Goal: Information Seeking & Learning: Check status

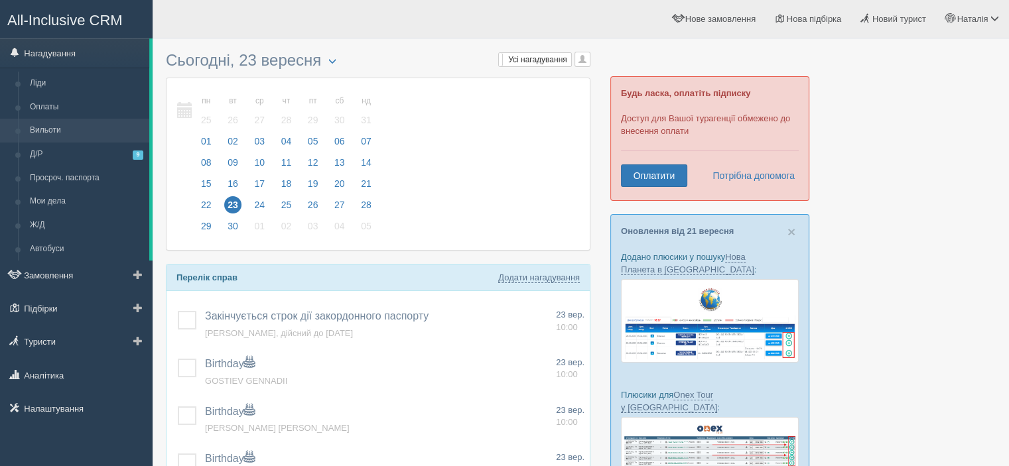
click at [54, 127] on link "Вильоти" at bounding box center [86, 131] width 125 height 24
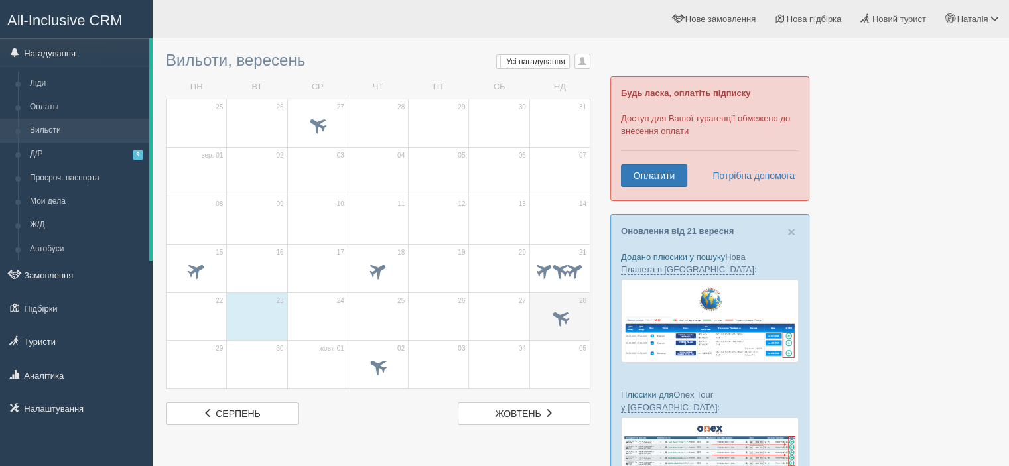
click at [559, 319] on span at bounding box center [560, 318] width 22 height 22
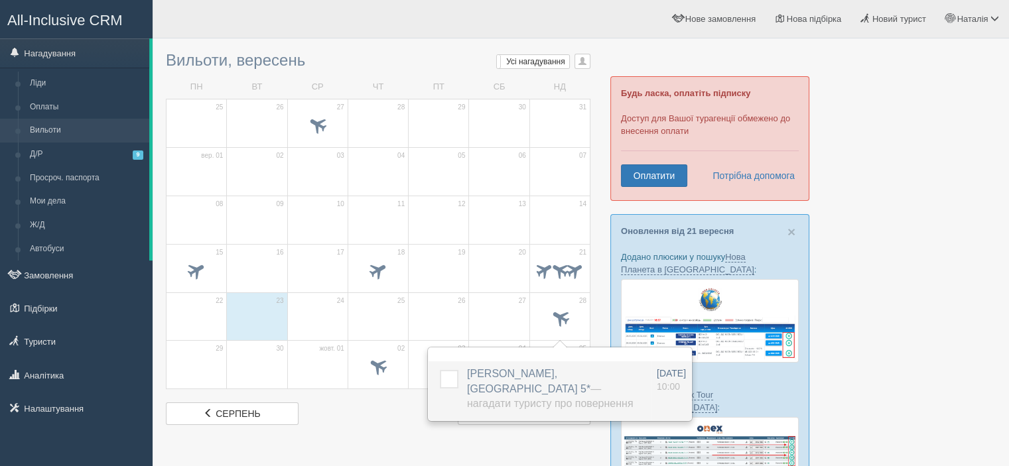
click at [488, 379] on span "BILASH NATALIIA, Hard Rock Hotel Tenerife 5* — Нагадати туристу про повернення" at bounding box center [550, 389] width 166 height 42
click at [488, 370] on span "BILASH NATALIIA, Hard Rock Hotel Tenerife 5* — Нагадати туристу про повернення" at bounding box center [550, 389] width 166 height 42
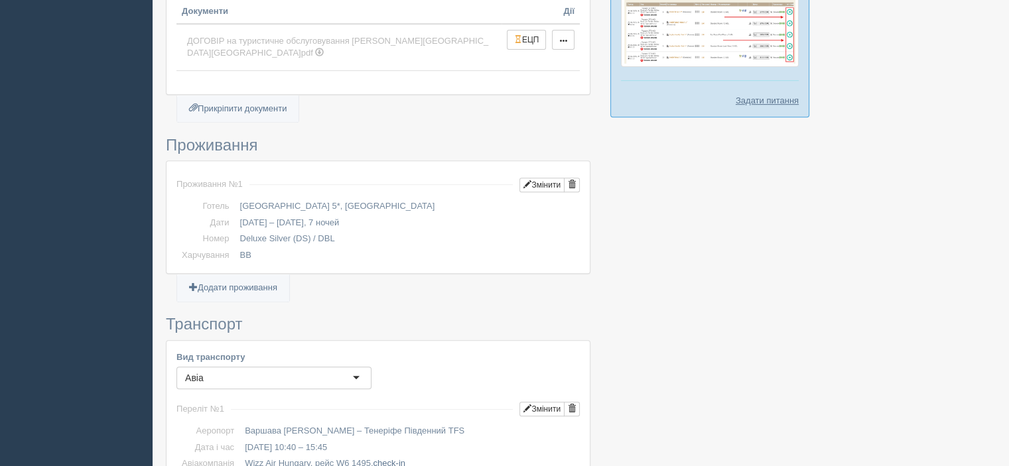
scroll to position [663, 0]
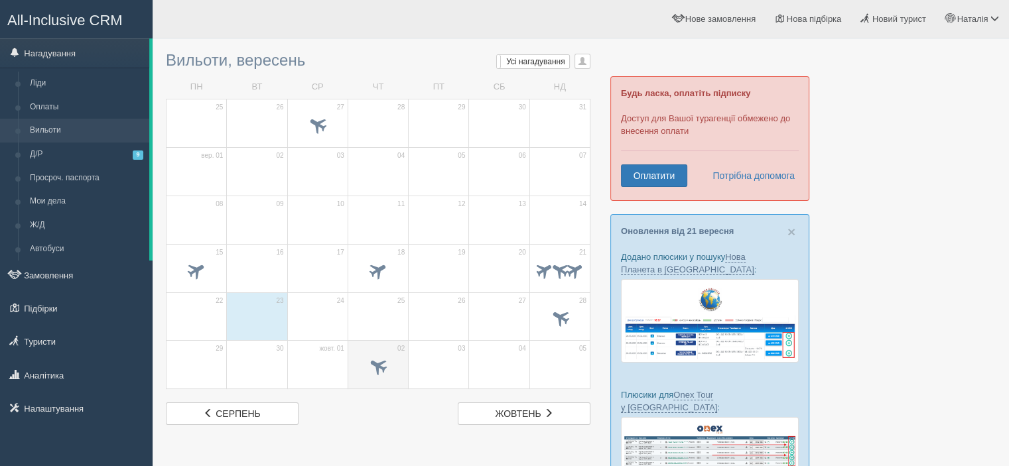
click at [368, 366] on span at bounding box center [379, 367] width 22 height 22
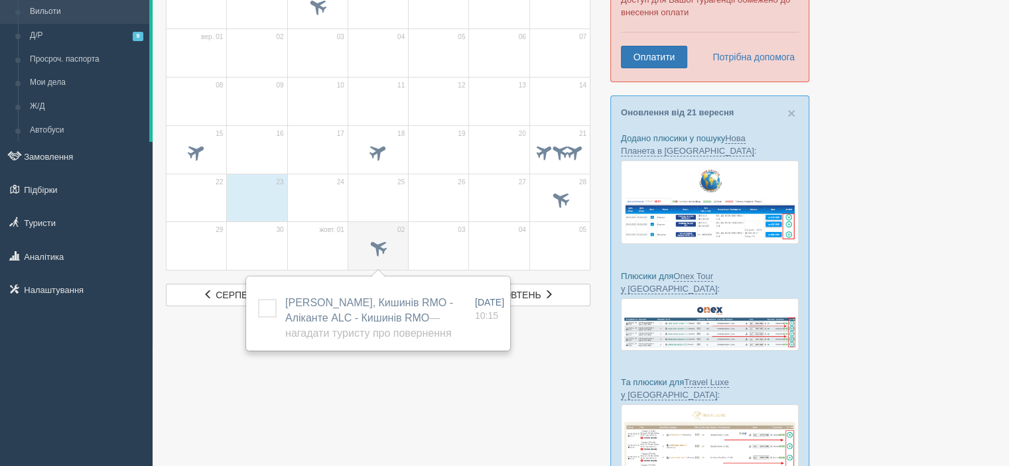
scroll to position [133, 0]
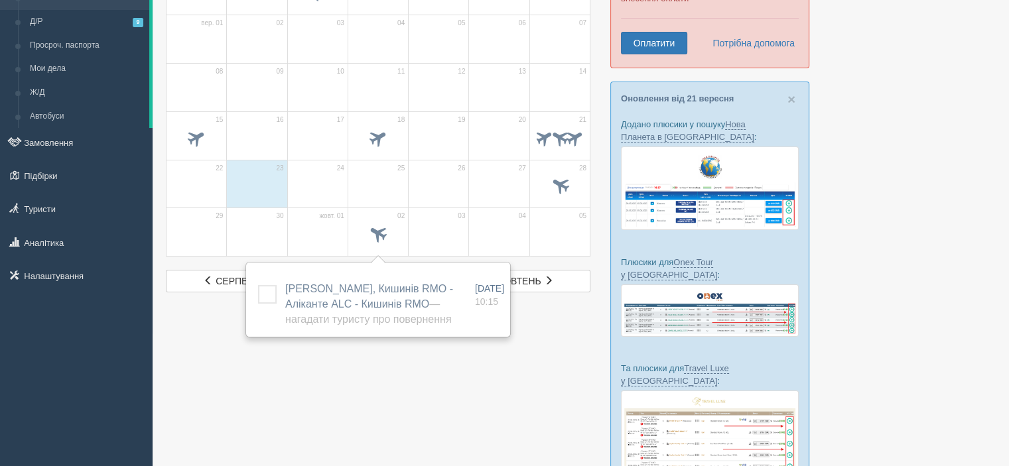
click at [369, 368] on div at bounding box center [581, 226] width 830 height 628
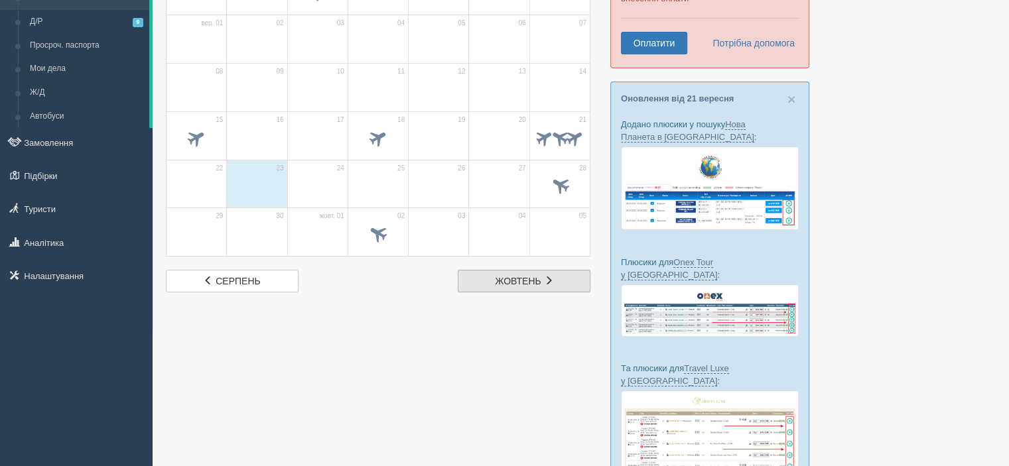
click at [549, 276] on span at bounding box center [548, 280] width 9 height 9
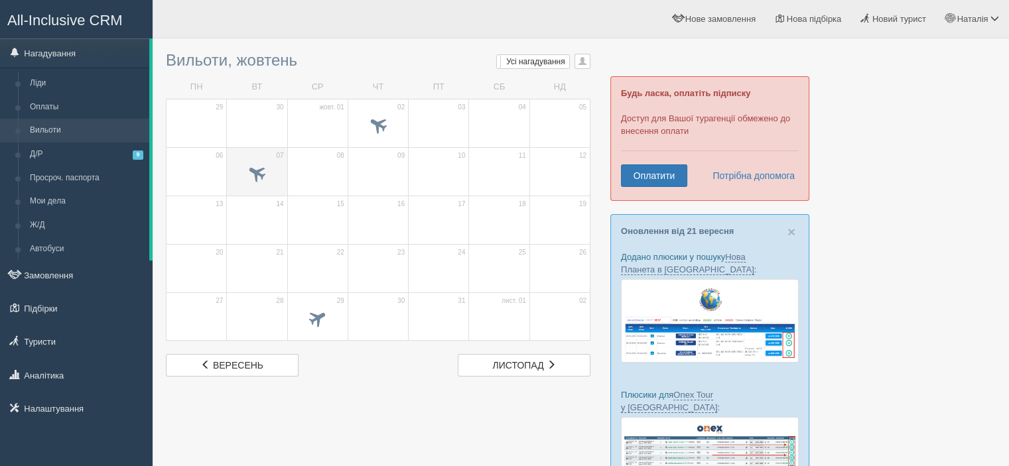
click at [274, 177] on span at bounding box center [257, 175] width 46 height 23
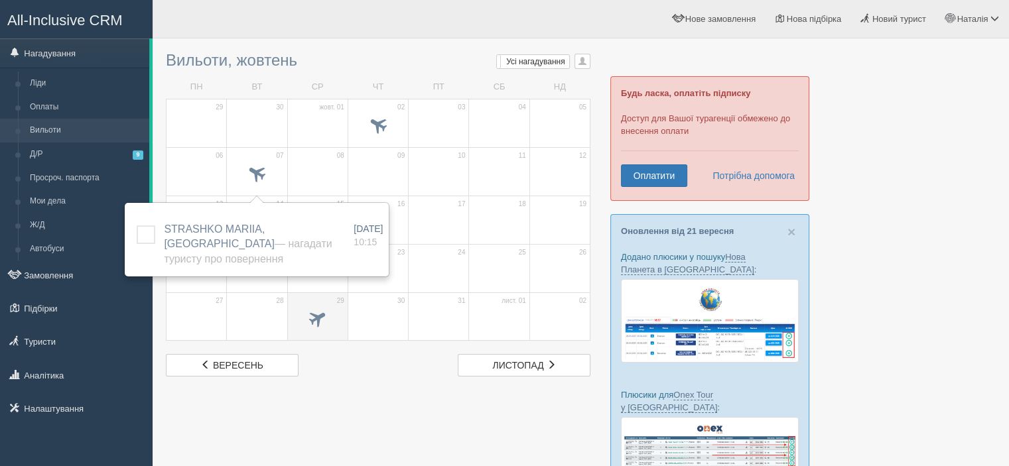
click at [313, 316] on span at bounding box center [318, 318] width 22 height 22
